Goal: Task Accomplishment & Management: Manage account settings

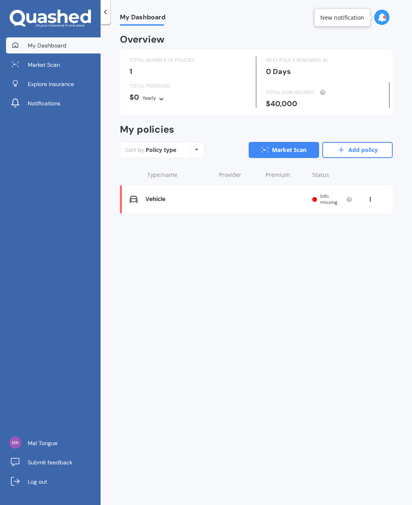
click at [368, 204] on div "Vehicle Renewal date Premium You are paying Yearly Status Info missing View opt…" at bounding box center [256, 199] width 273 height 28
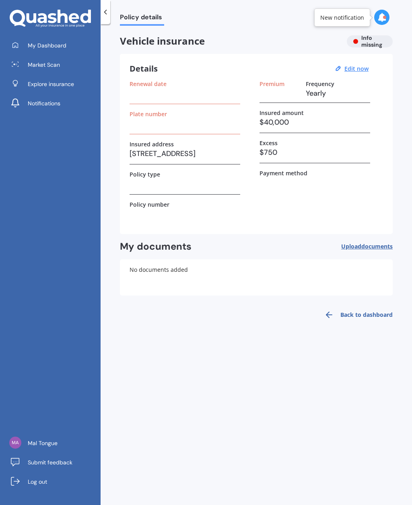
click at [189, 97] on h3 at bounding box center [185, 93] width 111 height 12
click at [165, 99] on div "Renewal date" at bounding box center [185, 92] width 111 height 24
click at [178, 121] on h3 at bounding box center [185, 123] width 111 height 12
click at [176, 123] on h3 at bounding box center [185, 123] width 111 height 12
click at [211, 102] on div "Renewal date" at bounding box center [185, 92] width 111 height 24
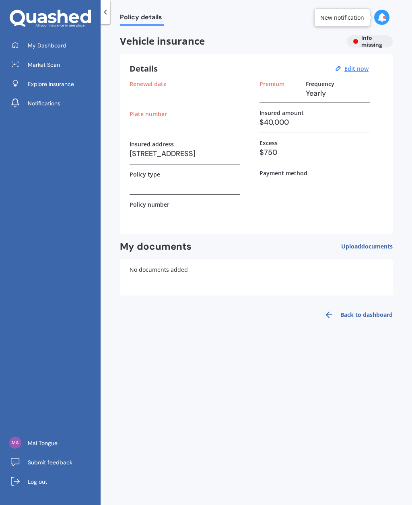
click at [211, 101] on div "Renewal date" at bounding box center [185, 92] width 111 height 24
click at [208, 93] on h3 at bounding box center [185, 93] width 111 height 12
click at [355, 16] on div "New notification" at bounding box center [342, 18] width 44 height 8
click at [384, 13] on icon at bounding box center [381, 17] width 9 height 9
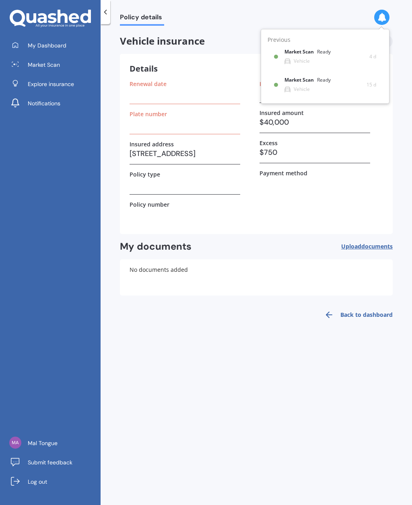
click at [408, 31] on div "Policy details Vehicle insurance Info missing Details Edit now Renewal date Pla…" at bounding box center [256, 266] width 311 height 481
